Goal: Task Accomplishment & Management: Manage account settings

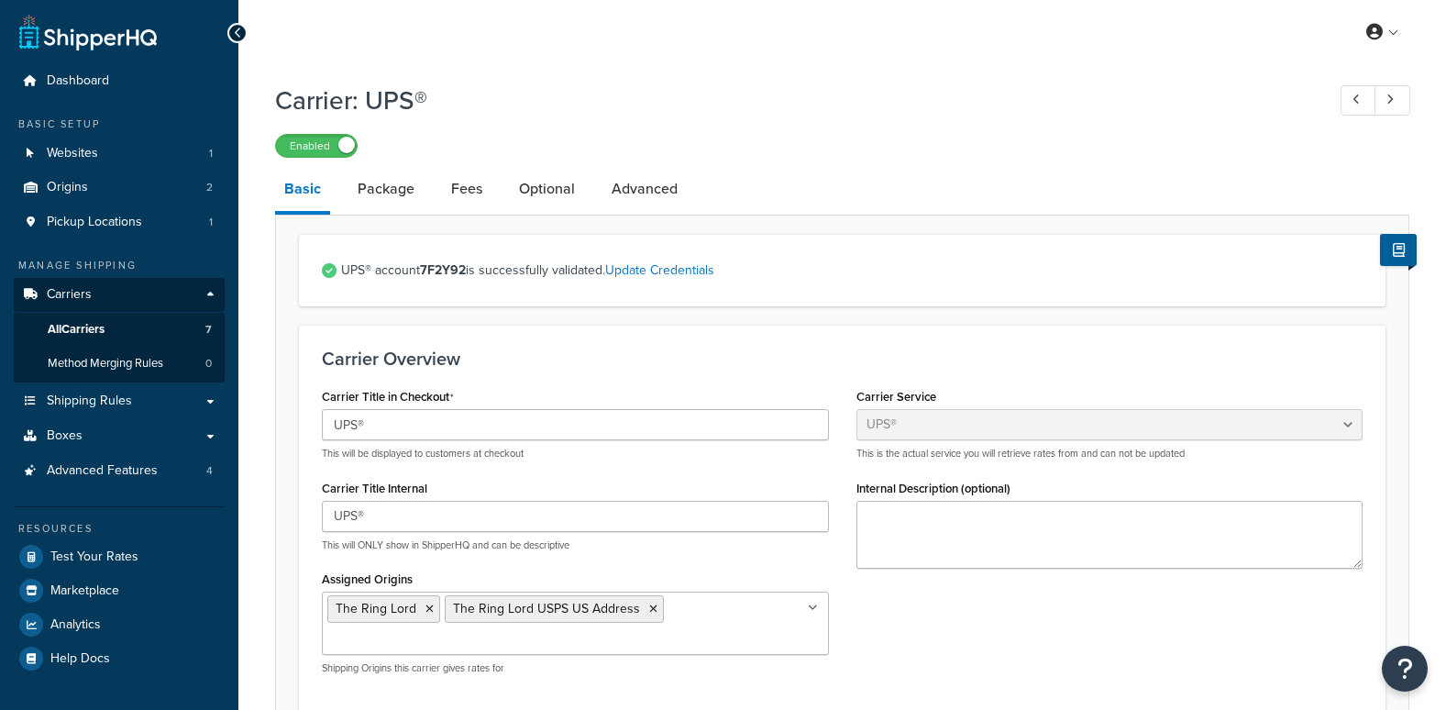
select select "ups"
select select "can"
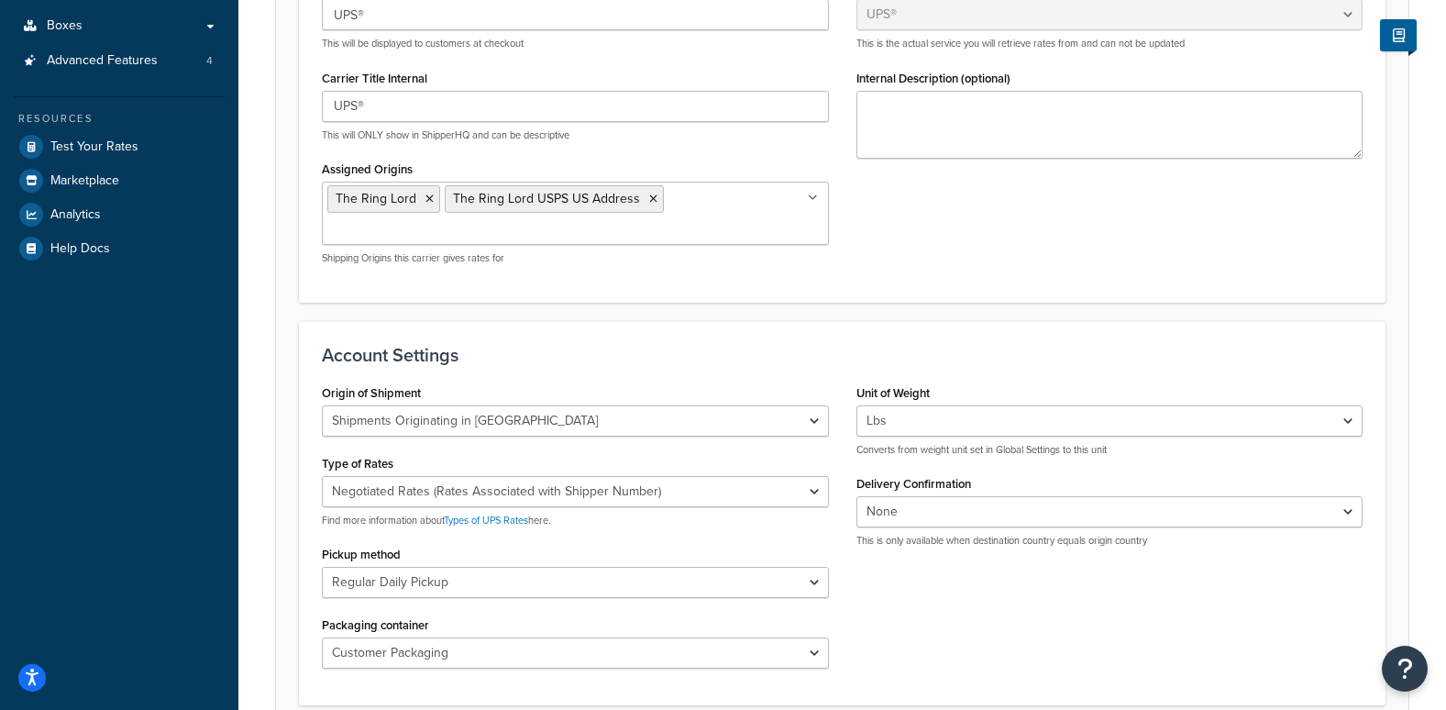
scroll to position [135, 0]
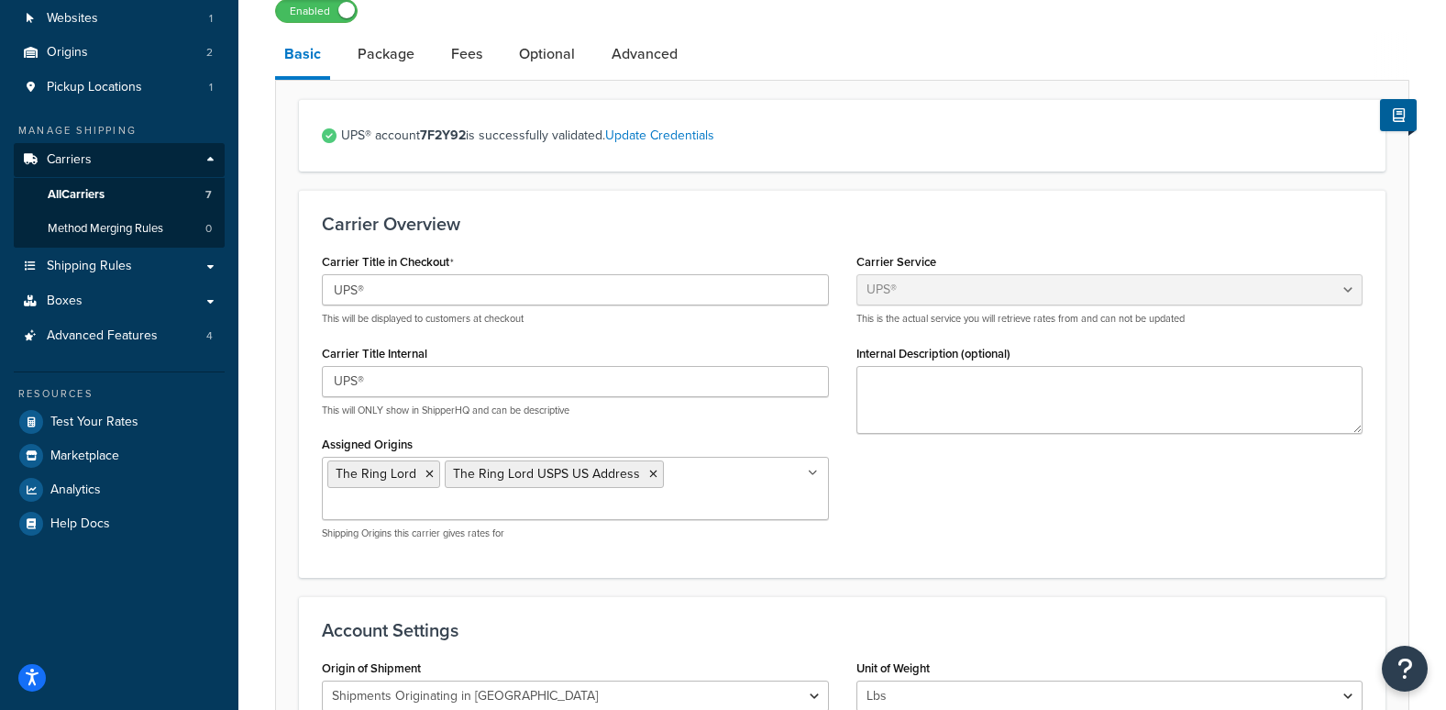
drag, startPoint x: 371, startPoint y: 43, endPoint x: 339, endPoint y: 27, distance: 36.1
click at [371, 43] on link "Package" at bounding box center [385, 54] width 75 height 44
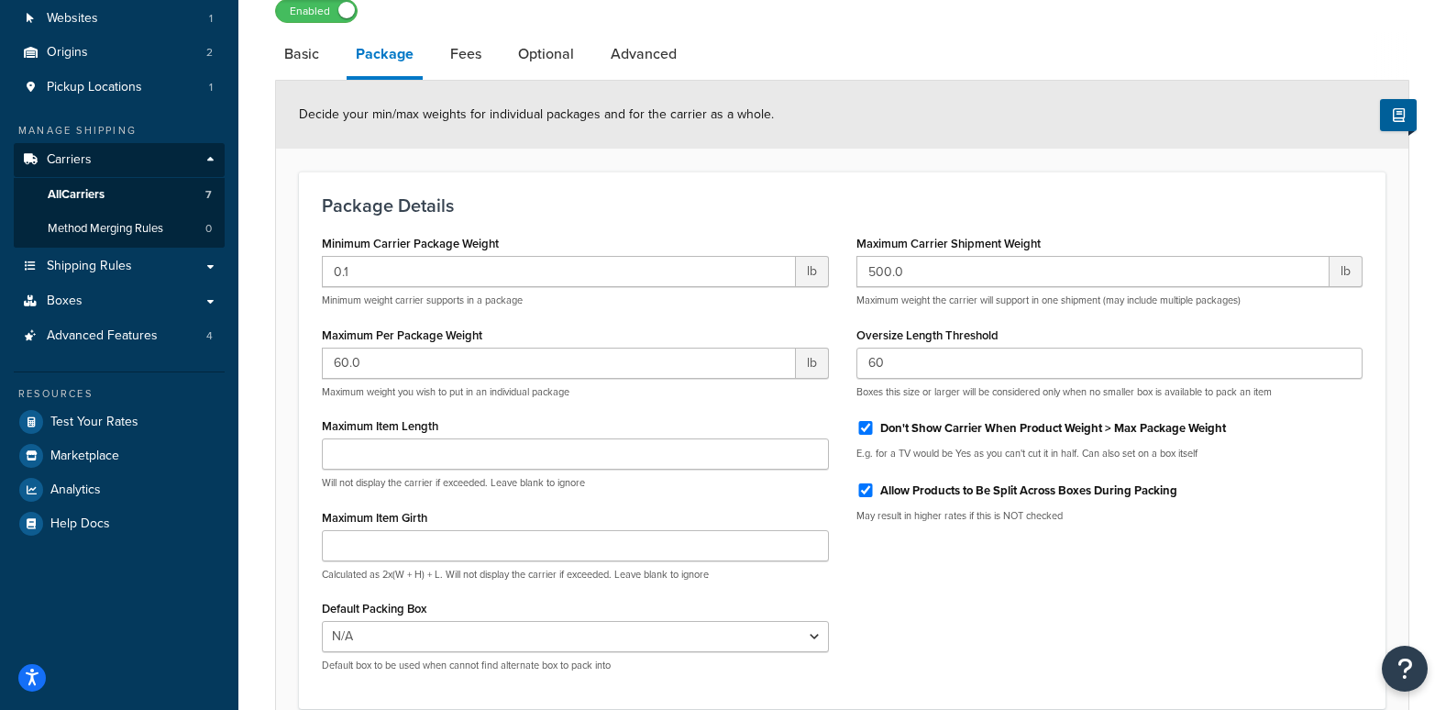
drag, startPoint x: 441, startPoint y: 27, endPoint x: 449, endPoint y: 39, distance: 14.5
click at [441, 27] on div "Carrier: UPS® Enabled Basic Package Fees Optional Advanced Decide your min/max …" at bounding box center [842, 362] width 1134 height 846
click at [459, 53] on link "Fees" at bounding box center [466, 54] width 50 height 44
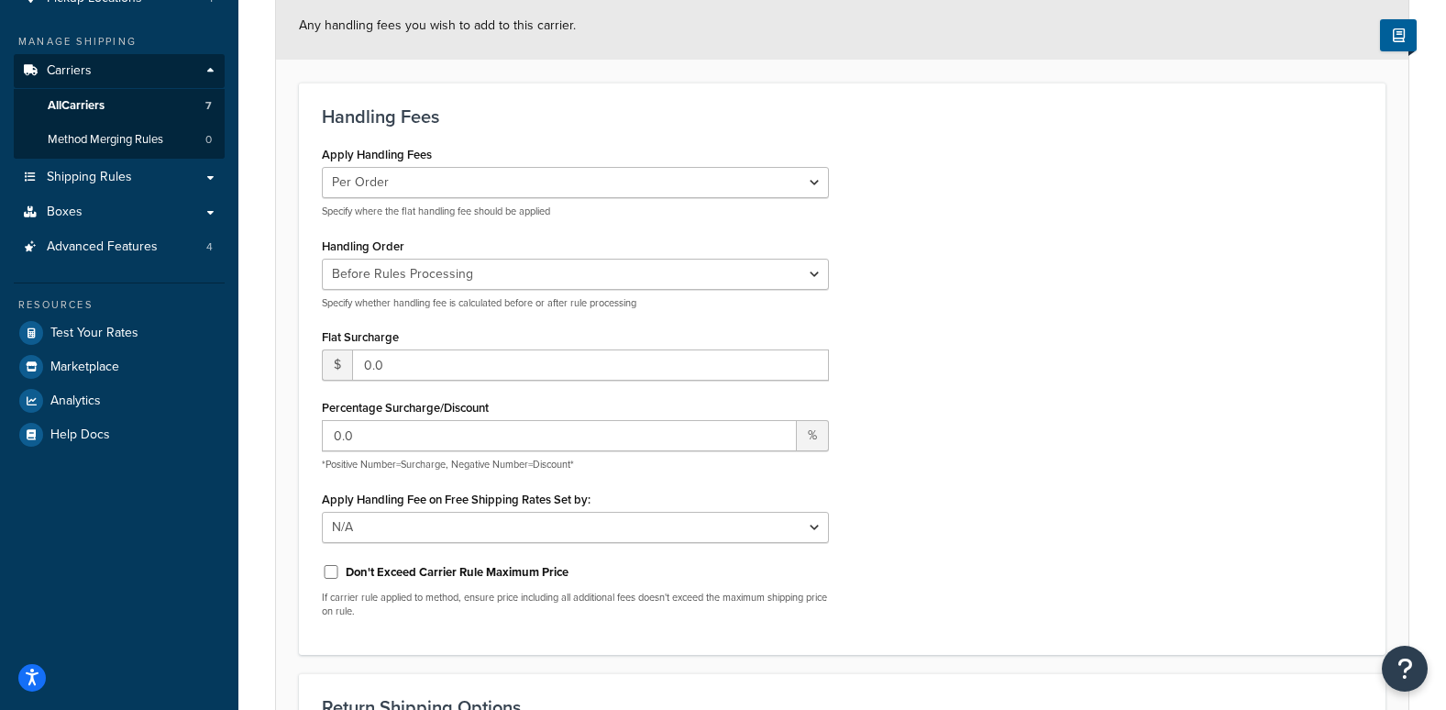
scroll to position [227, 0]
click at [1017, 267] on div "Apply Handling Fees Per Order Per Item Per Package Specify where the flat handl…" at bounding box center [842, 383] width 1068 height 491
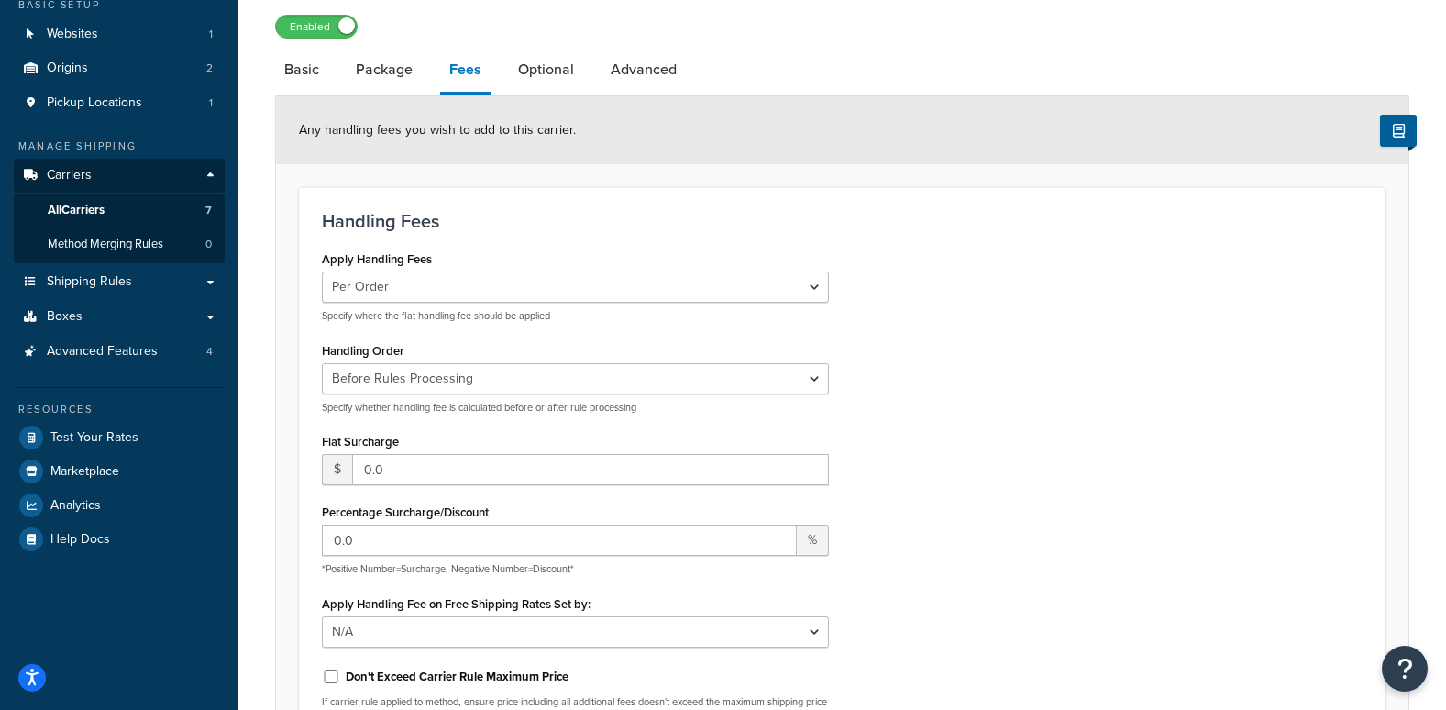
scroll to position [0, 0]
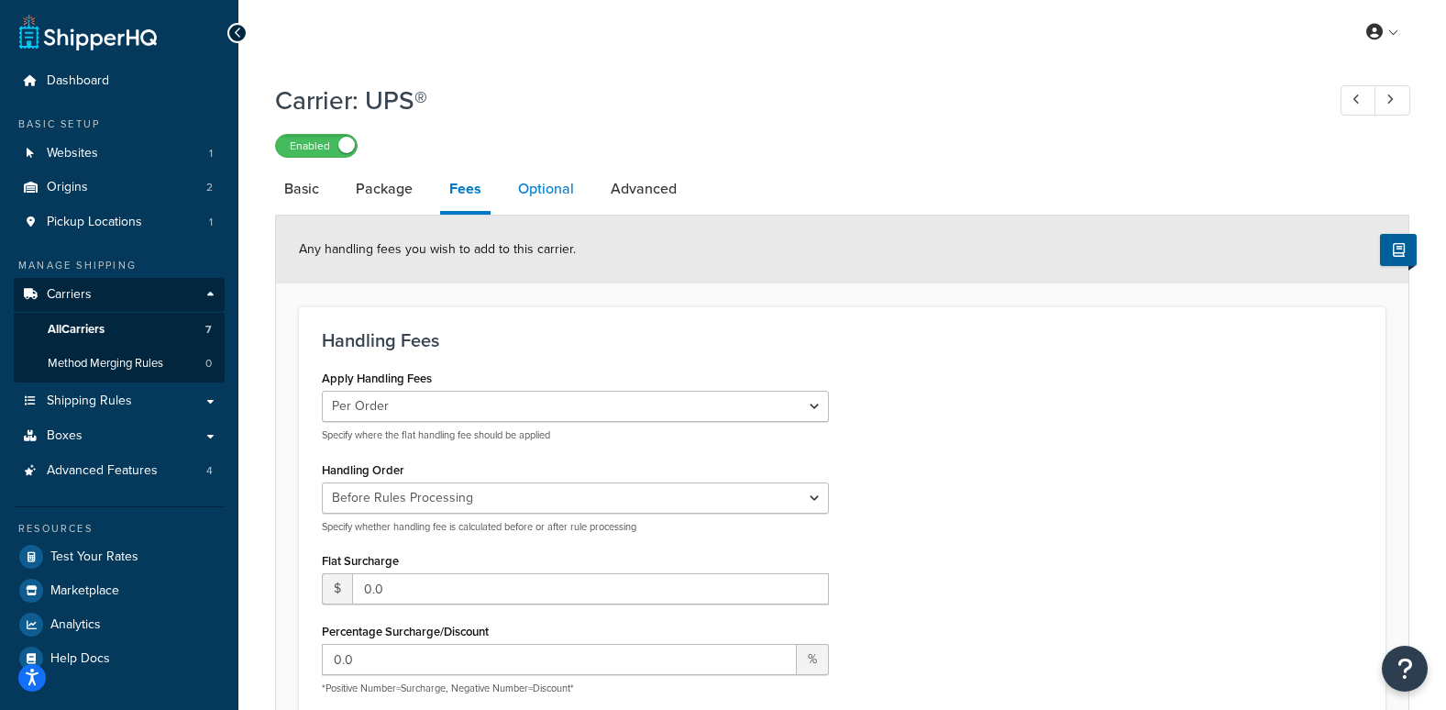
click at [526, 188] on link "Optional" at bounding box center [546, 189] width 74 height 44
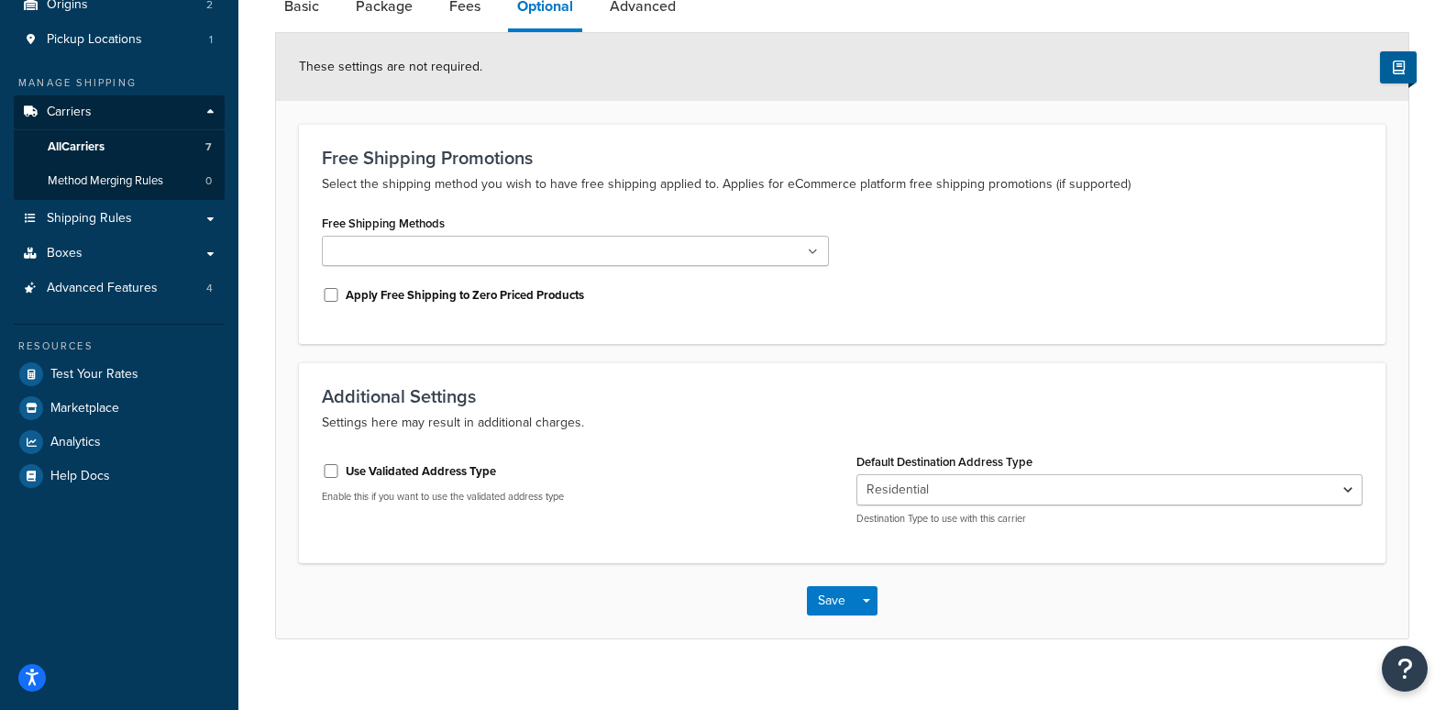
scroll to position [183, 0]
click at [625, 22] on link "Advanced" at bounding box center [643, 5] width 84 height 44
select select "false"
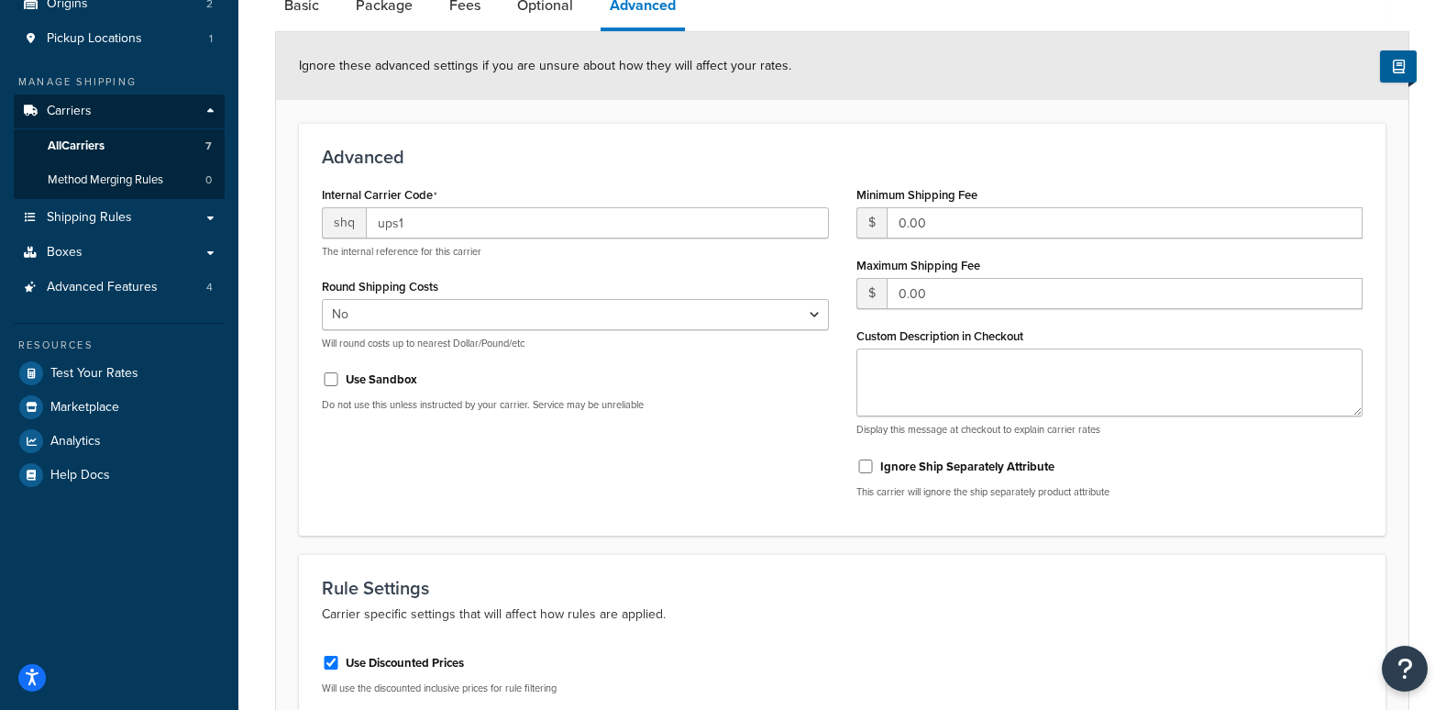
scroll to position [275, 0]
